Goal: Task Accomplishment & Management: Use online tool/utility

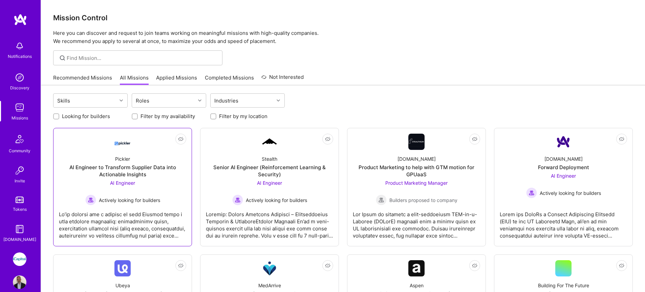
click at [121, 162] on div "Pickler" at bounding box center [122, 158] width 15 height 7
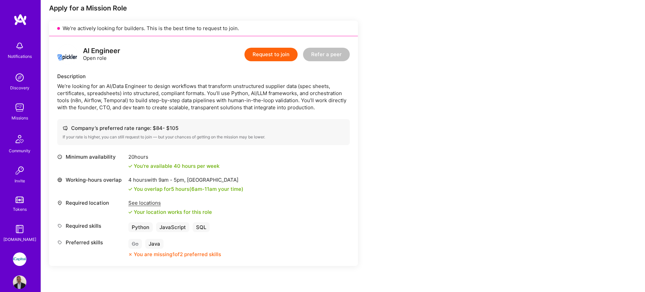
scroll to position [138, 0]
click at [19, 106] on img at bounding box center [20, 108] width 14 height 14
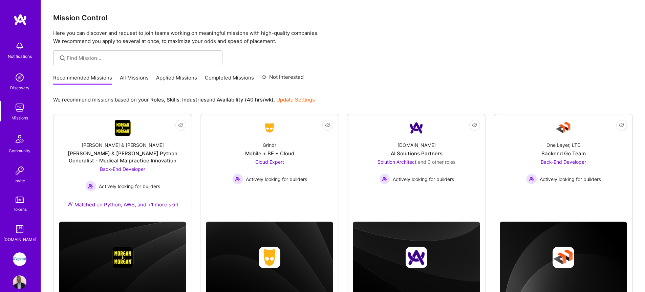
click at [138, 81] on link "All Missions" at bounding box center [134, 79] width 29 height 11
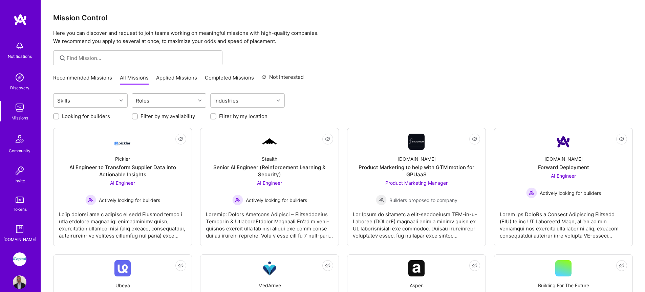
click at [166, 104] on div "Roles" at bounding box center [163, 101] width 63 height 14
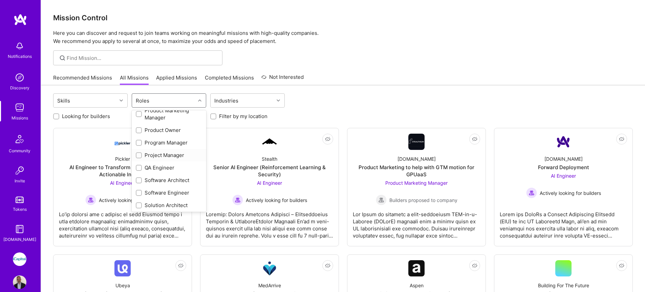
scroll to position [302, 0]
click at [140, 159] on div at bounding box center [139, 156] width 6 height 6
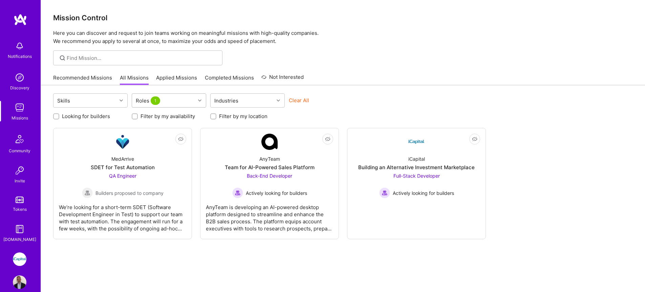
click at [152, 102] on span "1" at bounding box center [155, 100] width 9 height 8
